Goal: Transaction & Acquisition: Purchase product/service

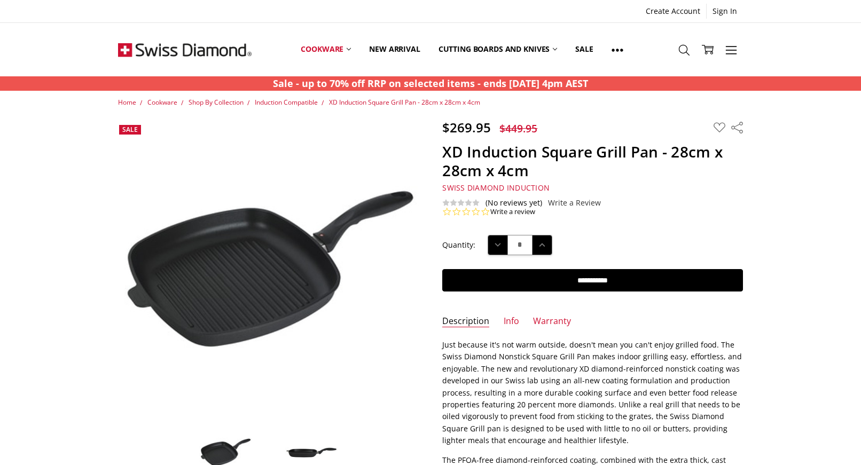
click at [738, 131] on use at bounding box center [737, 128] width 12 height 12
click at [729, 178] on icon at bounding box center [729, 176] width 11 height 11
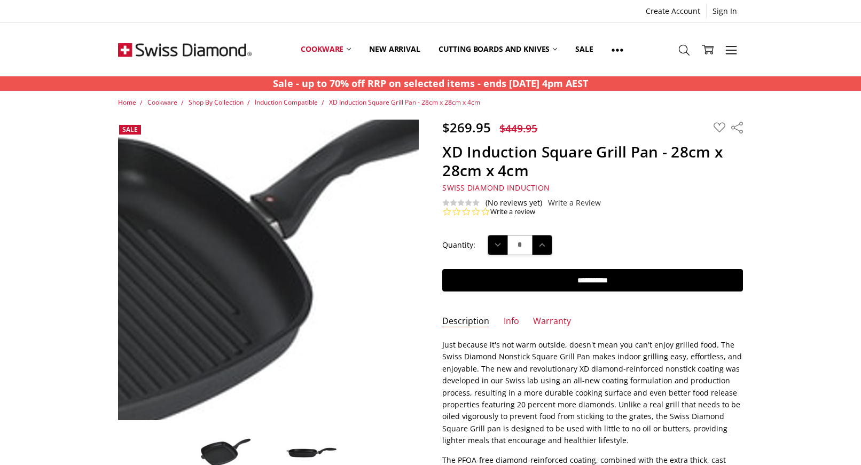
click at [362, 237] on img at bounding box center [148, 279] width 683 height 382
click at [362, 237] on img at bounding box center [430, 231] width 683 height 382
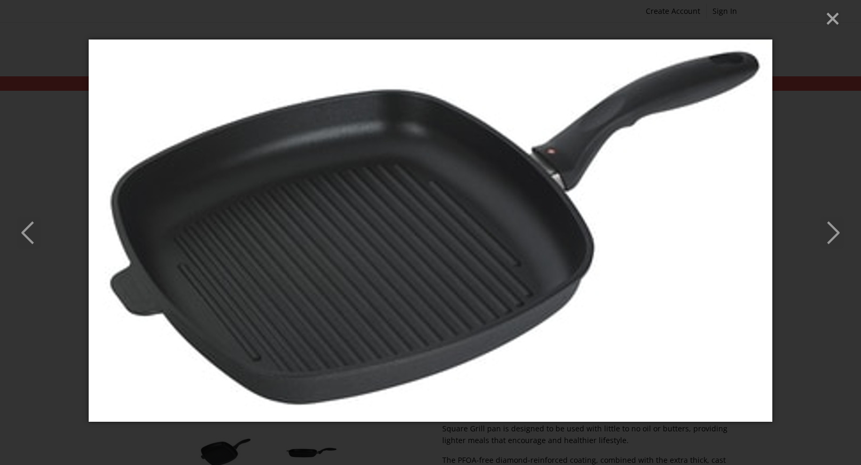
click at [838, 230] on icon "Next" at bounding box center [831, 233] width 23 height 32
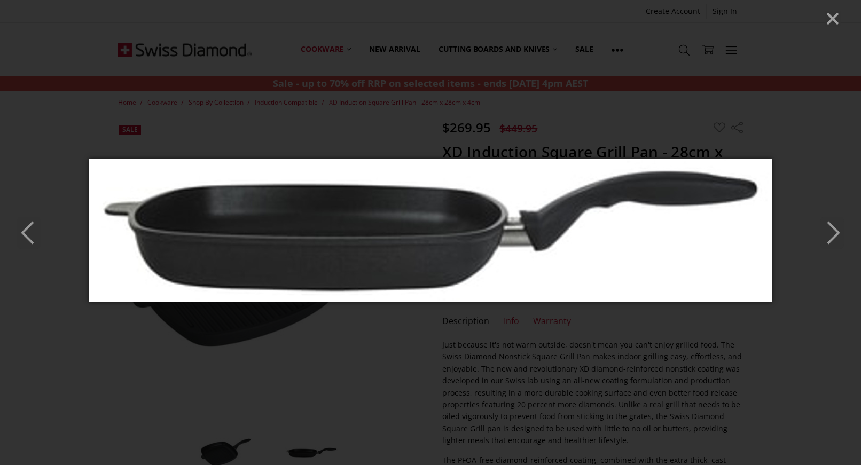
click at [838, 230] on icon "Next" at bounding box center [831, 233] width 23 height 32
click at [26, 238] on icon "Previous" at bounding box center [28, 233] width 23 height 32
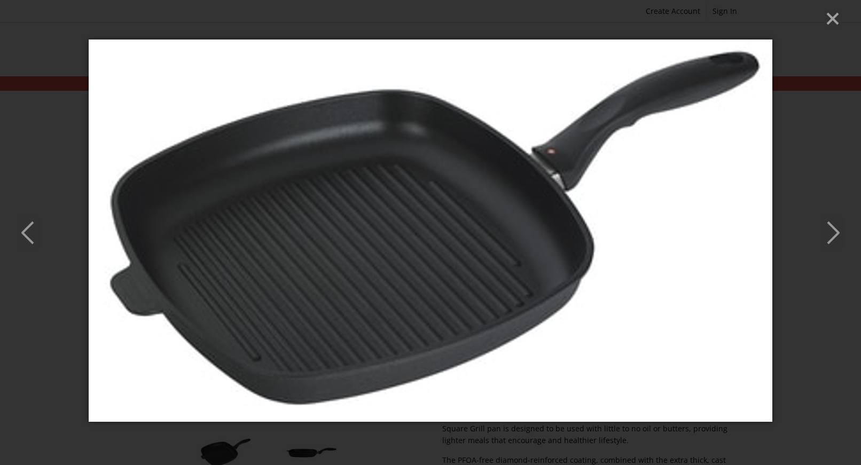
click at [28, 238] on polyline "Previous" at bounding box center [27, 232] width 11 height 21
click at [833, 16] on icon "Close" at bounding box center [832, 19] width 16 height 16
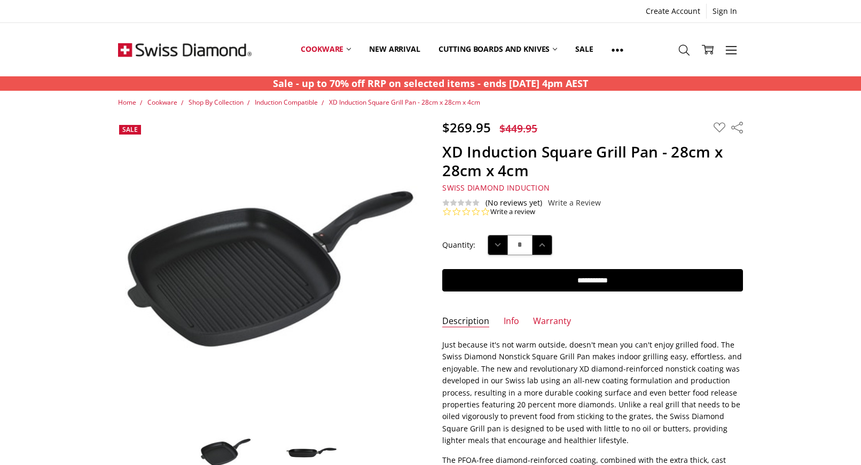
click at [833, 16] on icon "Close" at bounding box center [832, 19] width 16 height 16
